Goal: Information Seeking & Learning: Learn about a topic

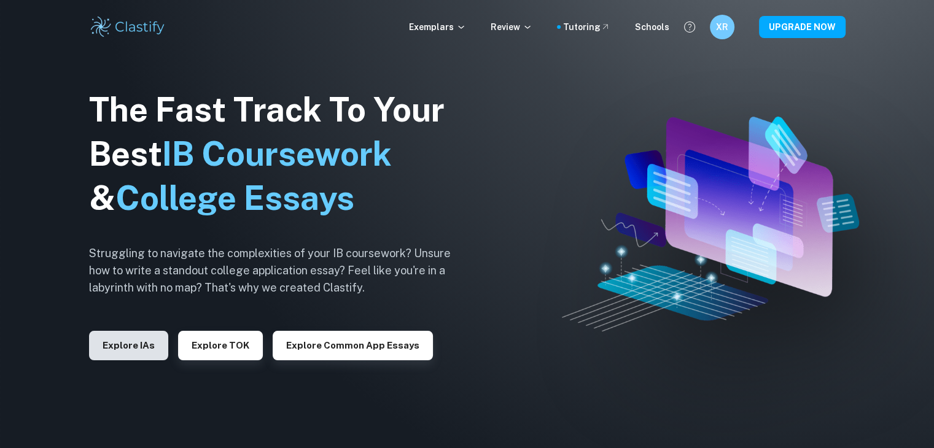
click at [114, 350] on button "Explore IAs" at bounding box center [128, 345] width 79 height 29
click at [151, 346] on button "Explore IAs" at bounding box center [128, 345] width 79 height 29
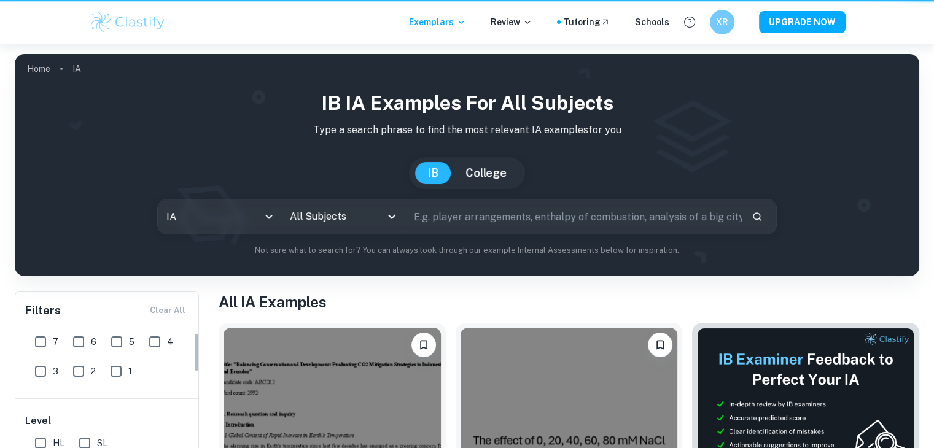
scroll to position [184, 0]
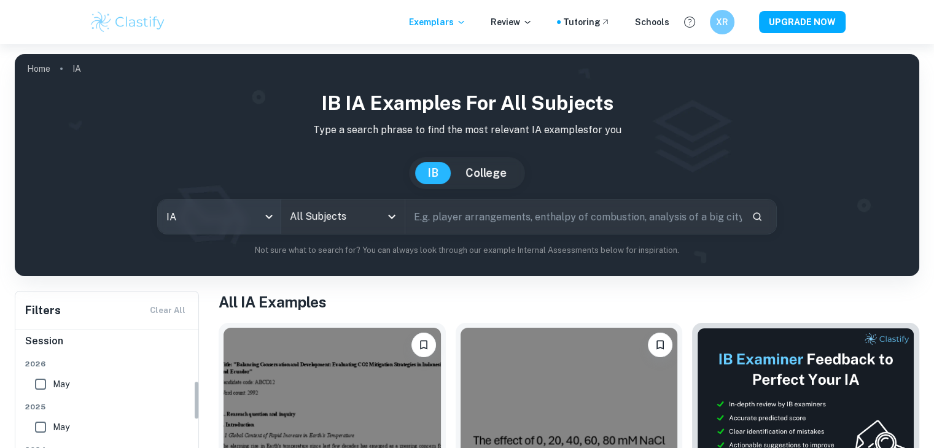
click at [233, 213] on body "We value your privacy We use cookies to enhance your browsing experience, serve…" at bounding box center [467, 268] width 934 height 448
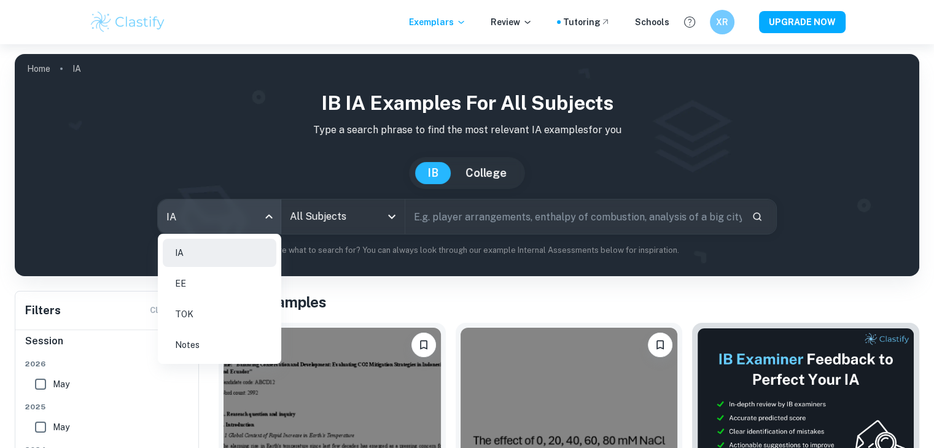
click at [192, 291] on li "EE" at bounding box center [220, 284] width 114 height 28
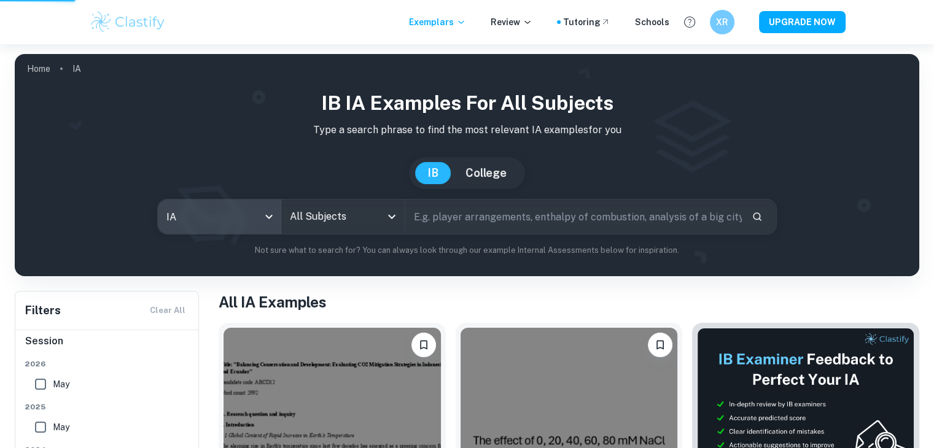
type input "ee"
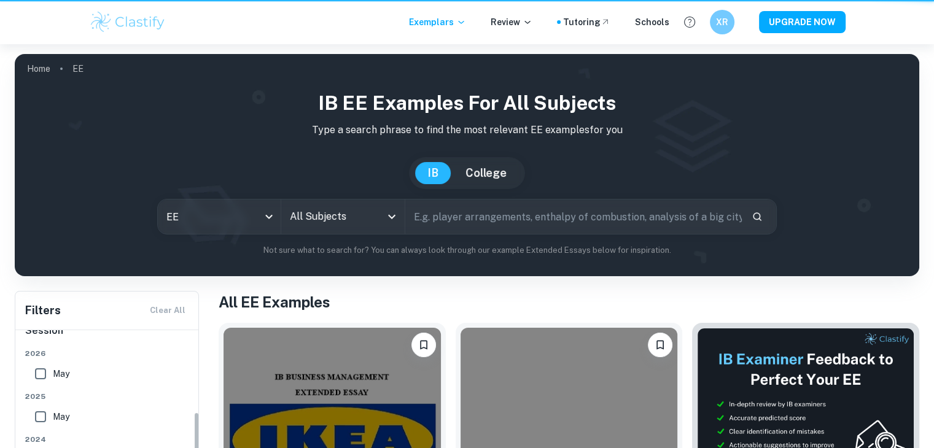
click at [324, 210] on div "IA EE TOK Notes" at bounding box center [467, 224] width 934 height 448
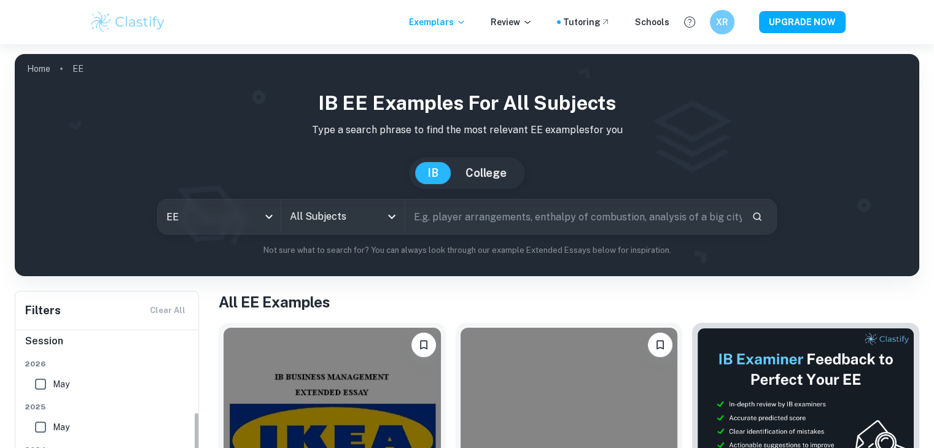
drag, startPoint x: 337, startPoint y: 221, endPoint x: 331, endPoint y: 222, distance: 6.2
click at [337, 221] on input "All Subjects" at bounding box center [333, 216] width 93 height 23
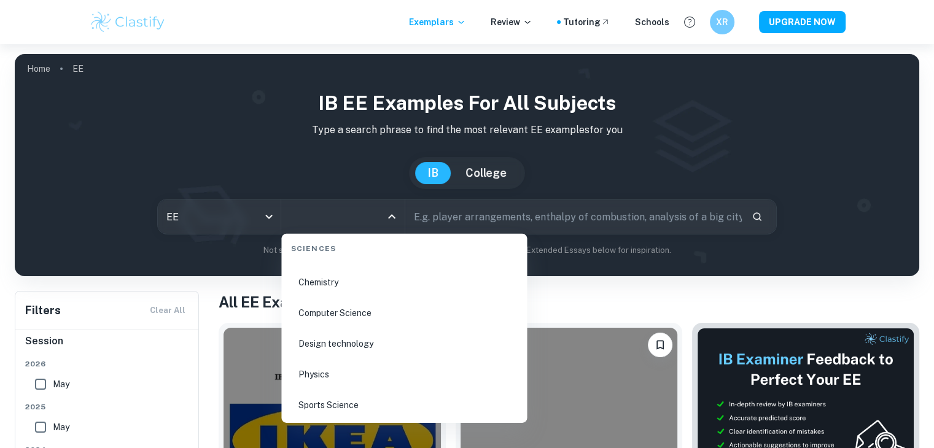
scroll to position [1843, 0]
click at [313, 379] on li "Physics" at bounding box center [404, 380] width 236 height 28
type input "Physics"
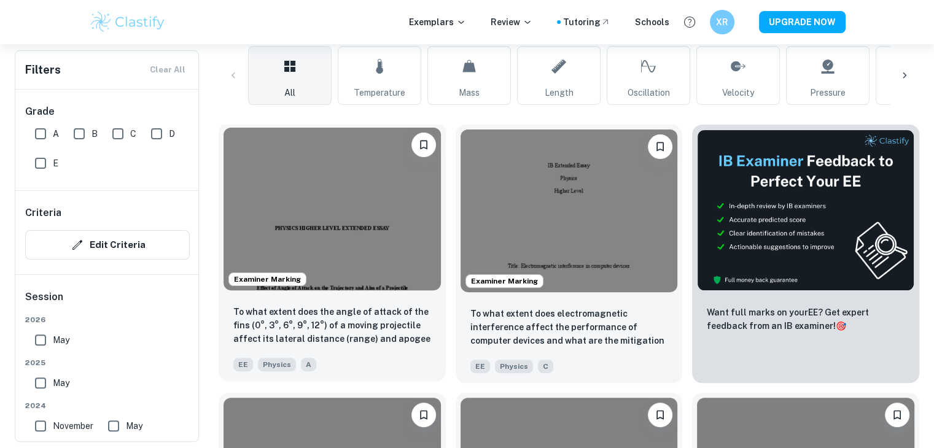
scroll to position [307, 0]
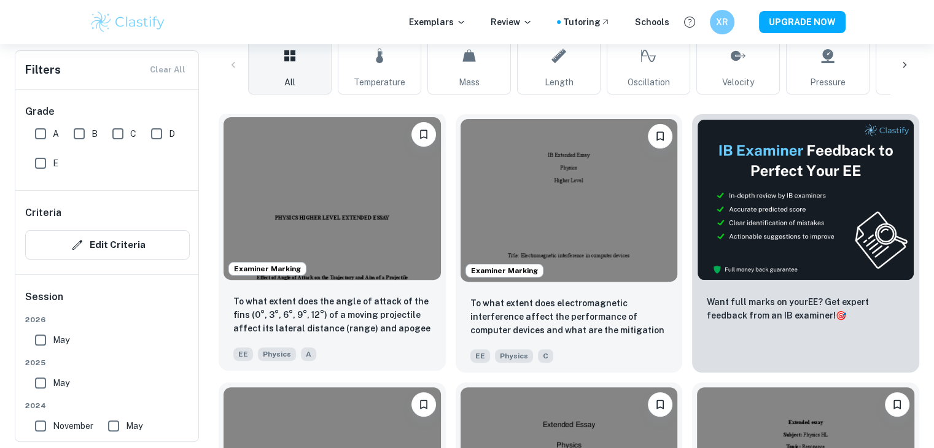
click at [335, 200] on img at bounding box center [332, 198] width 217 height 163
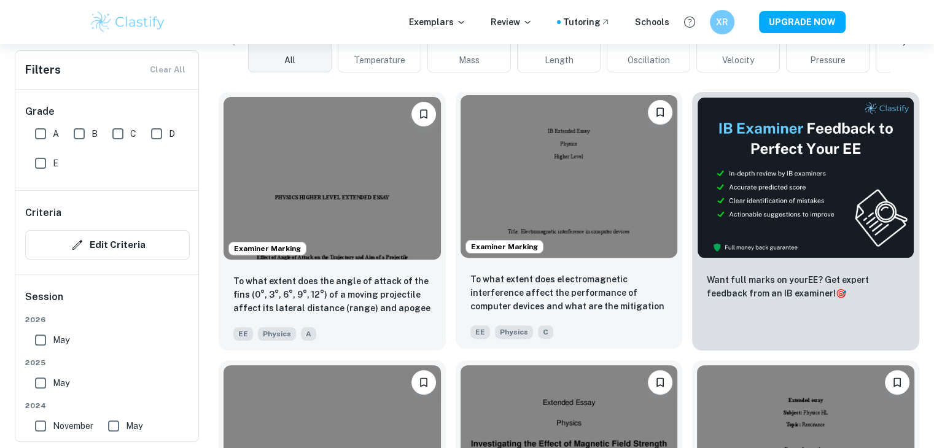
scroll to position [369, 0]
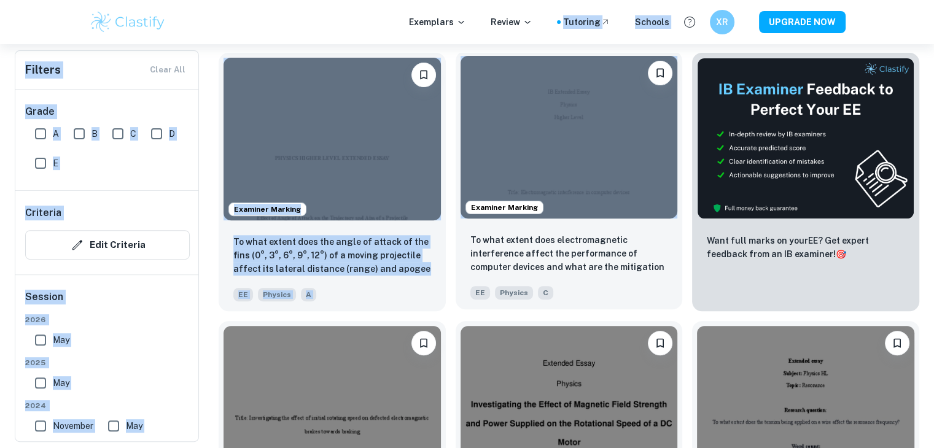
drag, startPoint x: 541, startPoint y: 43, endPoint x: 546, endPoint y: 67, distance: 24.5
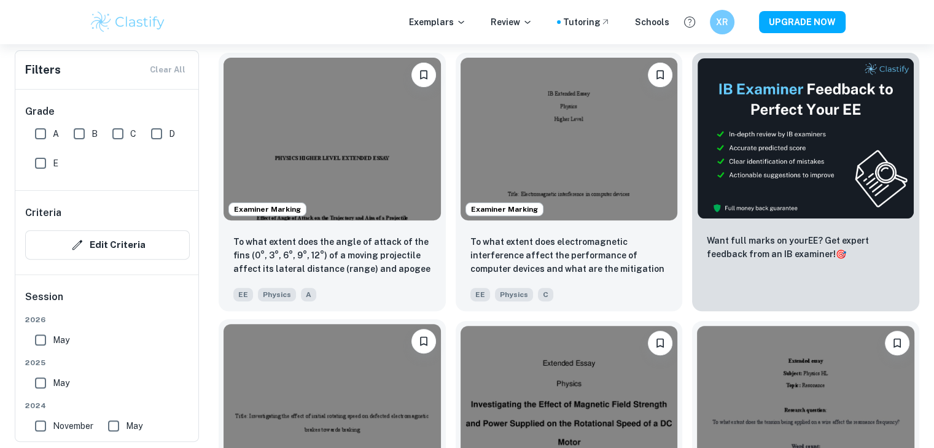
click at [445, 321] on div "Examiner Marking What is the effect of initial angular velocity and the number …" at bounding box center [327, 445] width 237 height 268
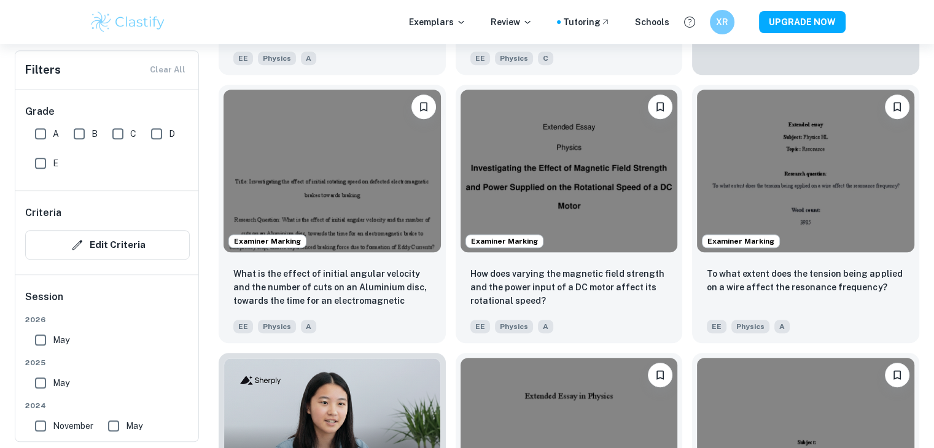
scroll to position [614, 0]
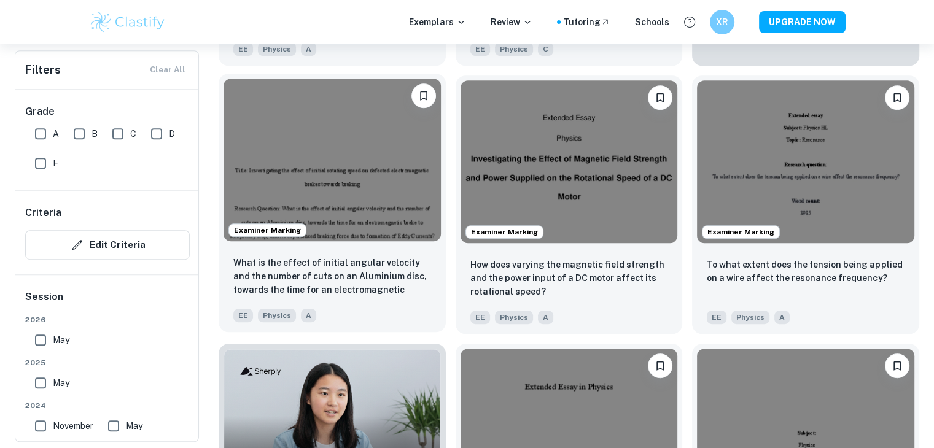
click at [370, 199] on img at bounding box center [332, 160] width 217 height 163
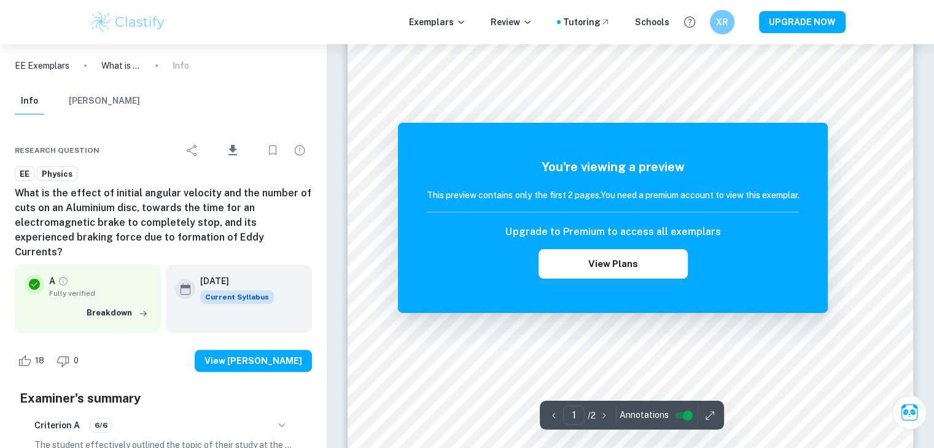
drag, startPoint x: 452, startPoint y: 255, endPoint x: 434, endPoint y: 255, distance: 18.4
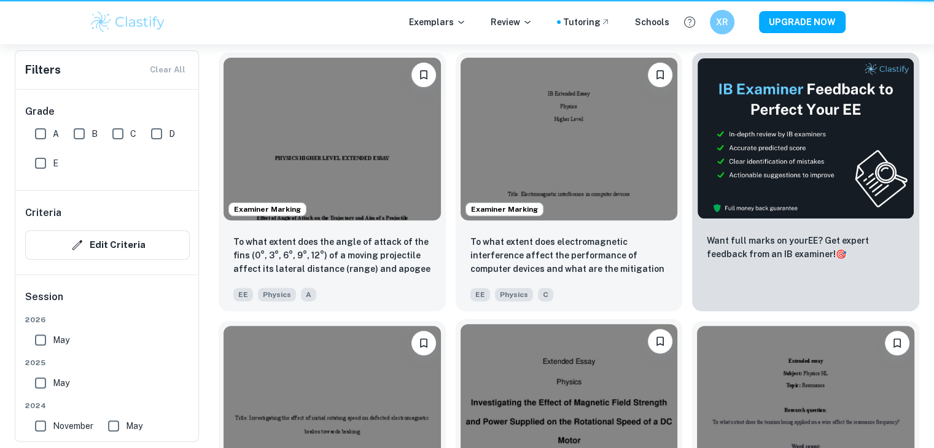
scroll to position [614, 0]
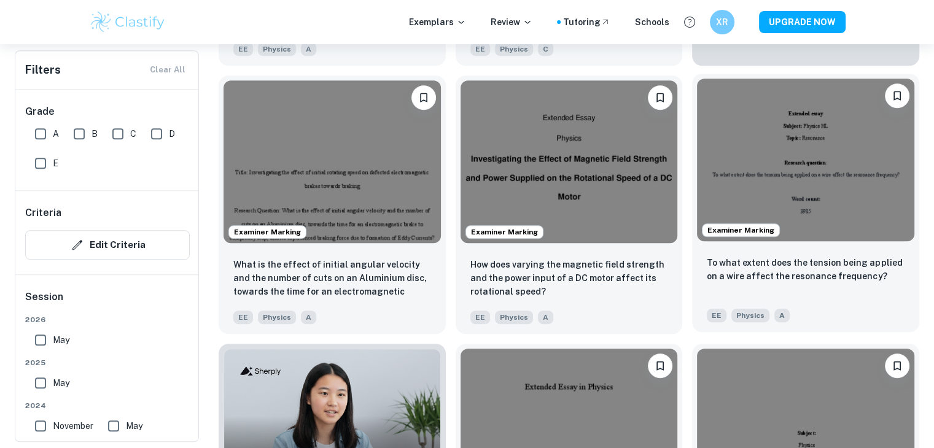
click at [766, 147] on img at bounding box center [805, 160] width 217 height 163
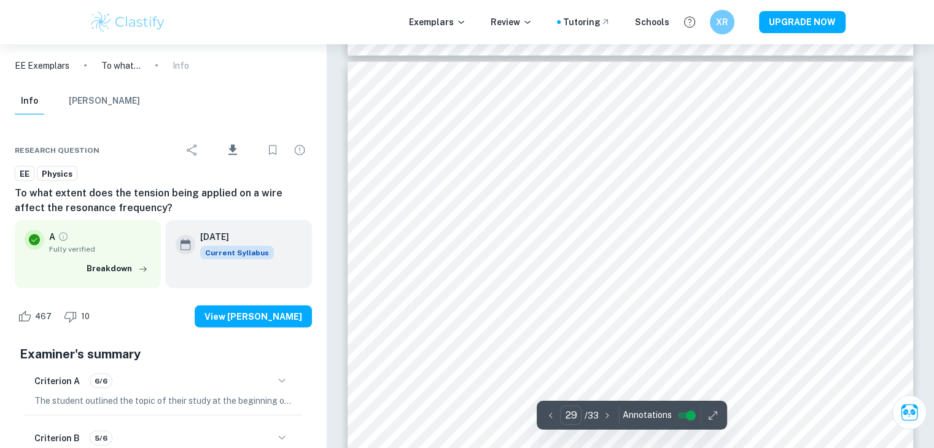
scroll to position [21231, 0]
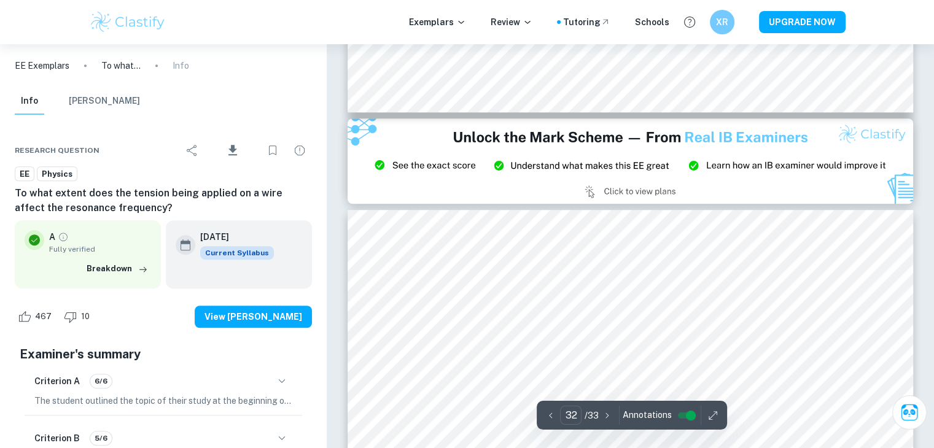
type input "33"
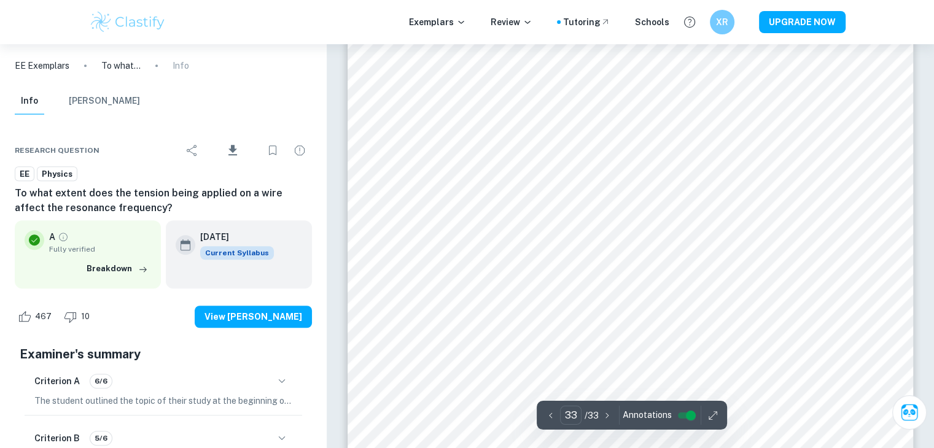
scroll to position [24314, 0]
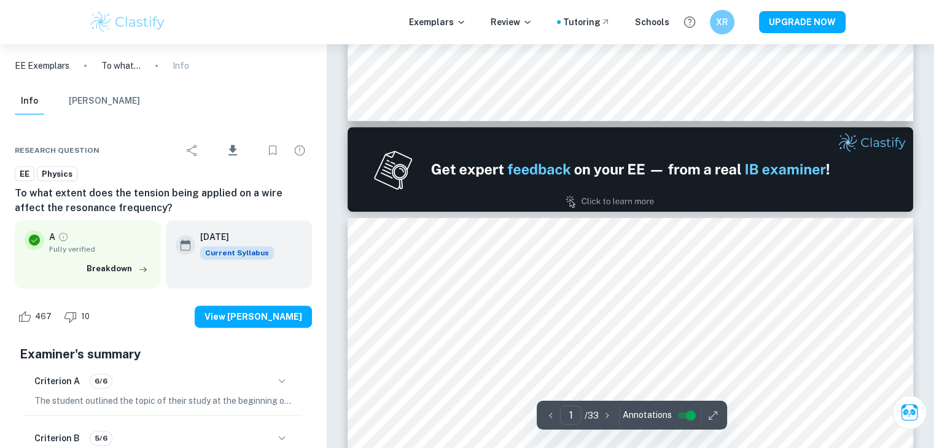
type input "2"
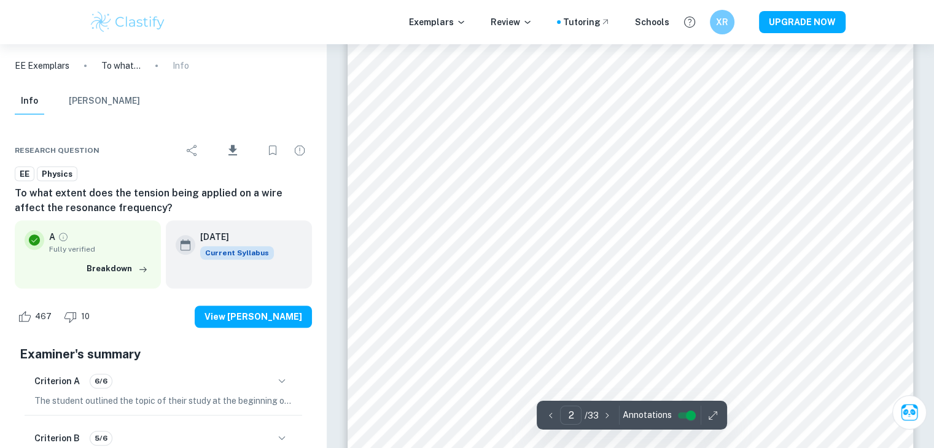
scroll to position [904, 0]
